Goal: Find specific page/section: Find specific page/section

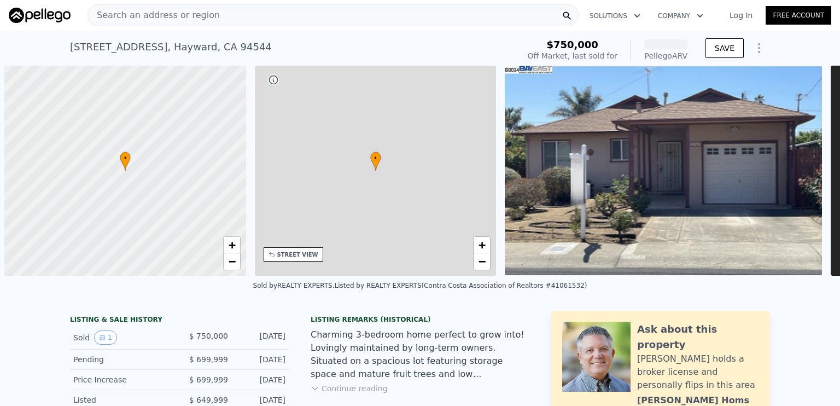
scroll to position [0, 4]
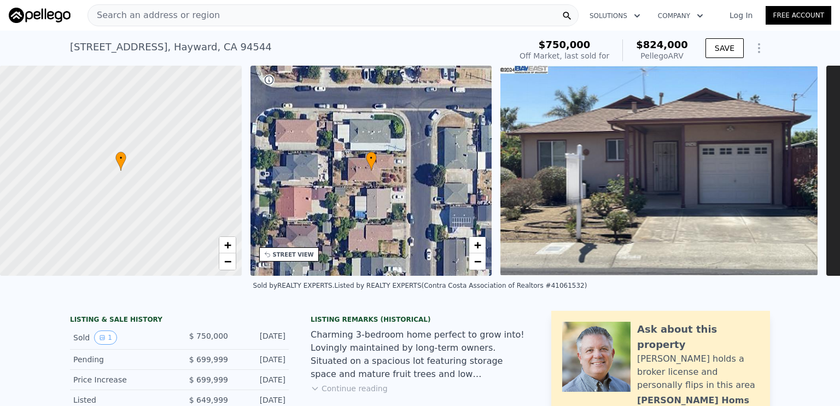
click at [190, 20] on span "Search an address or region" at bounding box center [154, 15] width 132 height 13
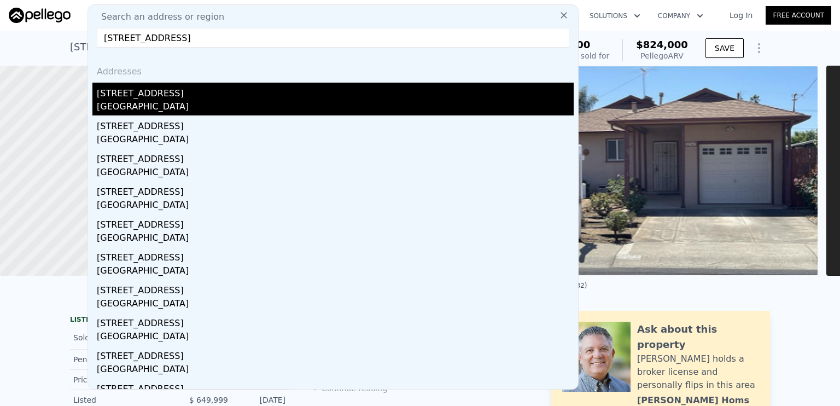
type input "[STREET_ADDRESS]"
click at [173, 94] on div "[STREET_ADDRESS]" at bounding box center [335, 92] width 477 height 18
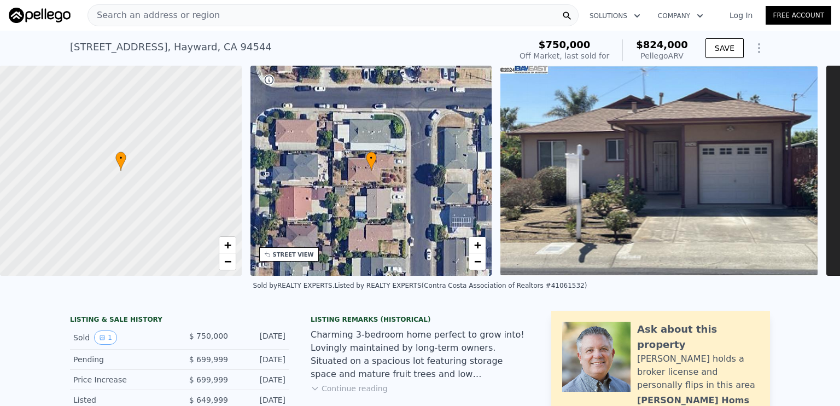
click at [332, 22] on div "Search an address or region" at bounding box center [333, 15] width 491 height 22
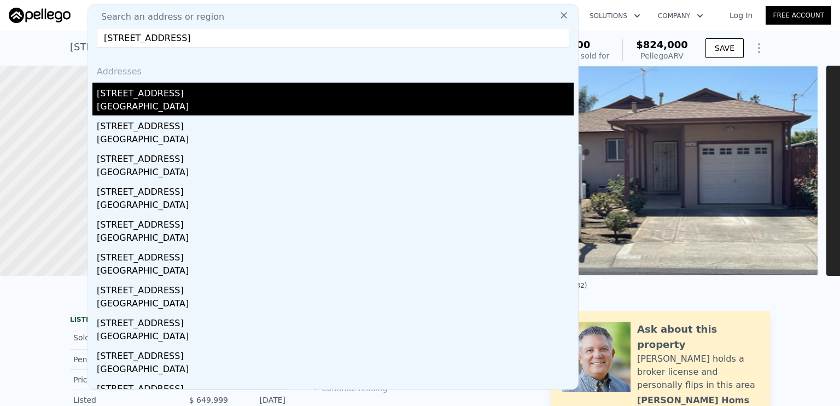
type input "[STREET_ADDRESS]"
click at [243, 101] on div "[GEOGRAPHIC_DATA]" at bounding box center [335, 107] width 477 height 15
